Goal: Check status: Check status

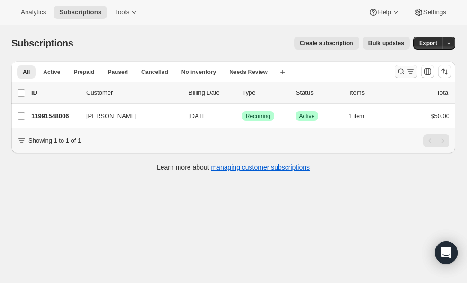
click at [408, 77] on button "Search and filter results" at bounding box center [406, 71] width 23 height 13
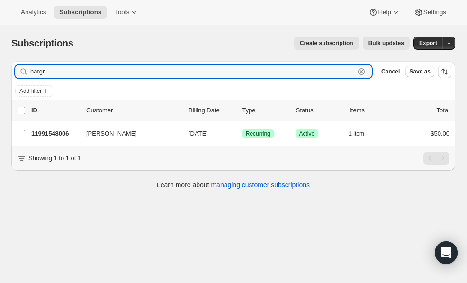
click at [360, 75] on icon "button" at bounding box center [361, 71] width 9 height 9
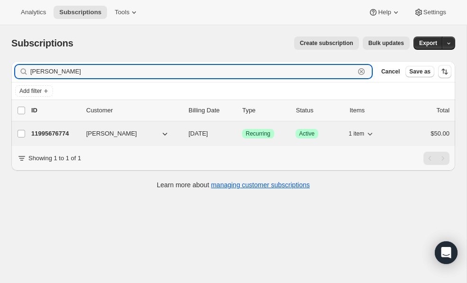
type input "[PERSON_NAME]"
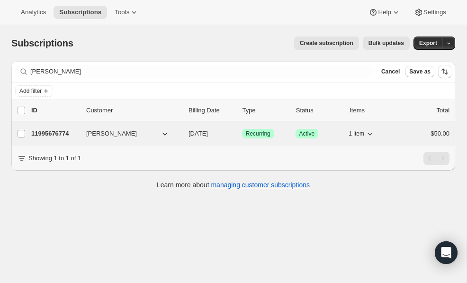
click at [49, 135] on p "11995676774" at bounding box center [54, 133] width 47 height 9
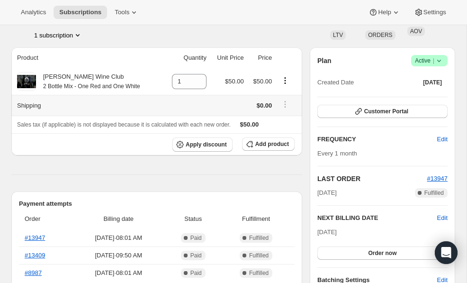
scroll to position [64, 0]
